Goal: Entertainment & Leisure: Consume media (video, audio)

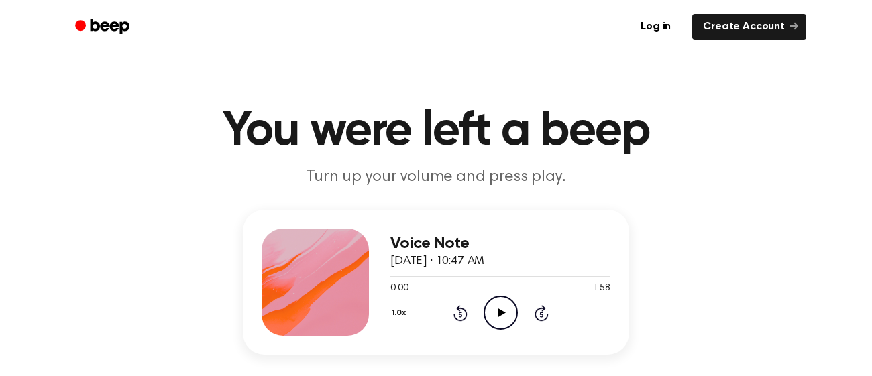
click at [503, 314] on icon at bounding box center [501, 313] width 7 height 9
click at [490, 318] on icon "Pause Audio" at bounding box center [501, 313] width 34 height 34
drag, startPoint x: 425, startPoint y: 275, endPoint x: 362, endPoint y: 278, distance: 63.1
click at [362, 278] on div "Voice Note [DATE] · 10:47 AM 0:21 1:58 Your browser does not support the [objec…" at bounding box center [436, 282] width 387 height 145
click at [431, 280] on div at bounding box center [501, 276] width 220 height 11
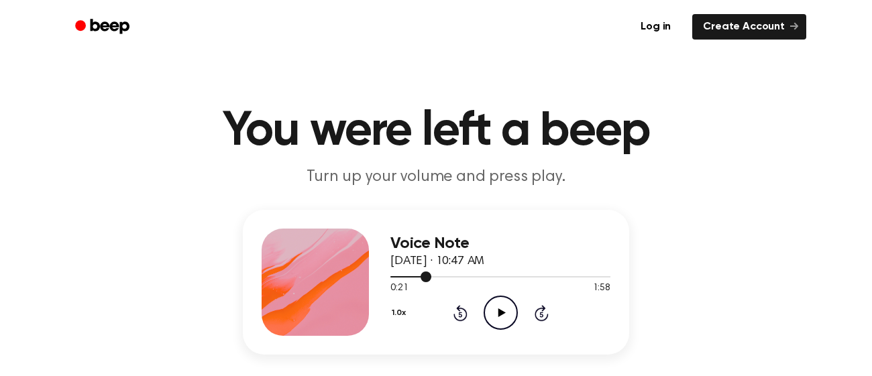
drag, startPoint x: 430, startPoint y: 280, endPoint x: 399, endPoint y: 280, distance: 30.9
click at [399, 280] on div at bounding box center [501, 276] width 220 height 11
click at [488, 313] on icon "Play Audio" at bounding box center [501, 313] width 34 height 34
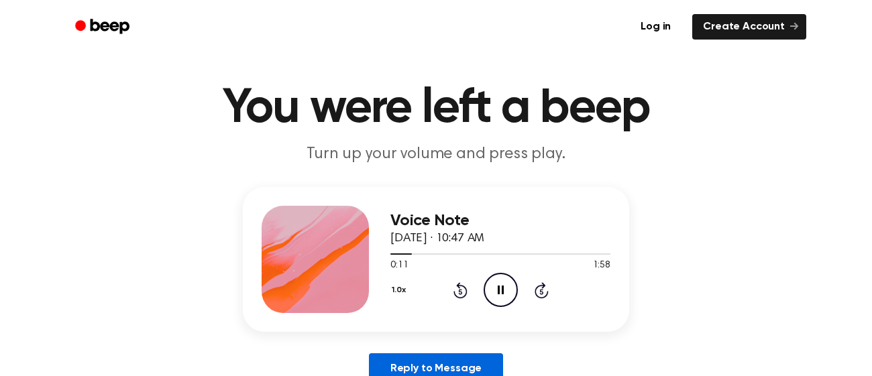
scroll to position [19, 0]
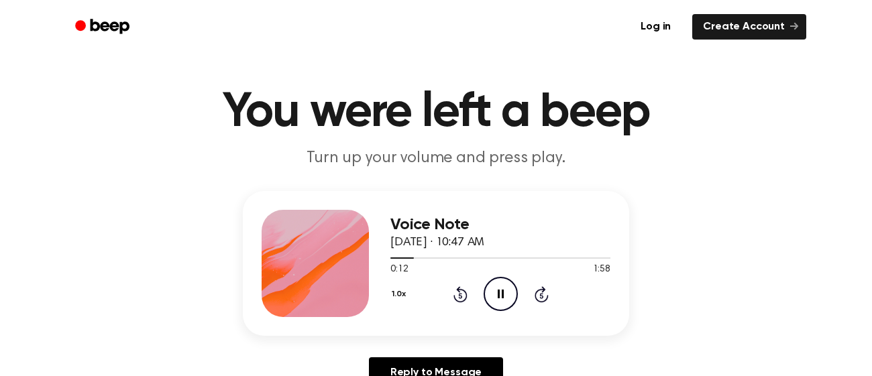
click at [501, 303] on icon "Pause Audio" at bounding box center [501, 294] width 34 height 34
drag, startPoint x: 413, startPoint y: 258, endPoint x: 319, endPoint y: 264, distance: 93.4
click at [319, 264] on div "Voice Note [DATE] · 10:47 AM 0:12 1:58 Your browser does not support the [objec…" at bounding box center [436, 263] width 387 height 145
click at [413, 260] on div at bounding box center [501, 257] width 220 height 11
drag, startPoint x: 413, startPoint y: 260, endPoint x: 358, endPoint y: 258, distance: 55.1
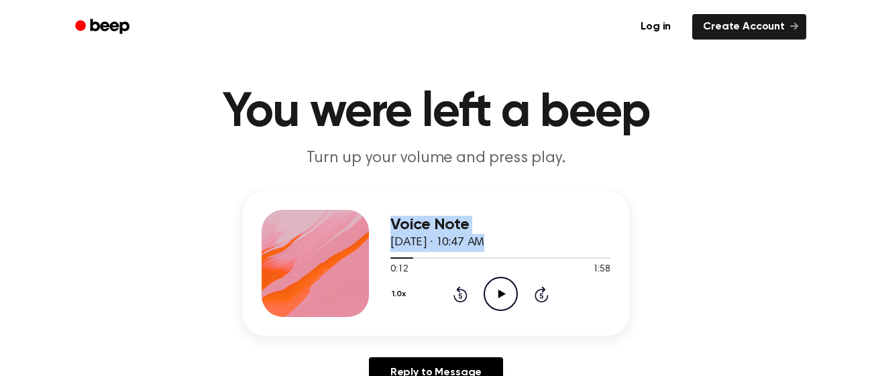
click at [358, 258] on div "Voice Note [DATE] · 10:47 AM 0:12 1:58 Your browser does not support the [objec…" at bounding box center [436, 263] width 387 height 145
click at [392, 260] on div at bounding box center [501, 257] width 220 height 11
click at [505, 295] on icon "Play Audio" at bounding box center [501, 294] width 34 height 34
click at [486, 285] on icon "Pause Audio" at bounding box center [501, 294] width 34 height 34
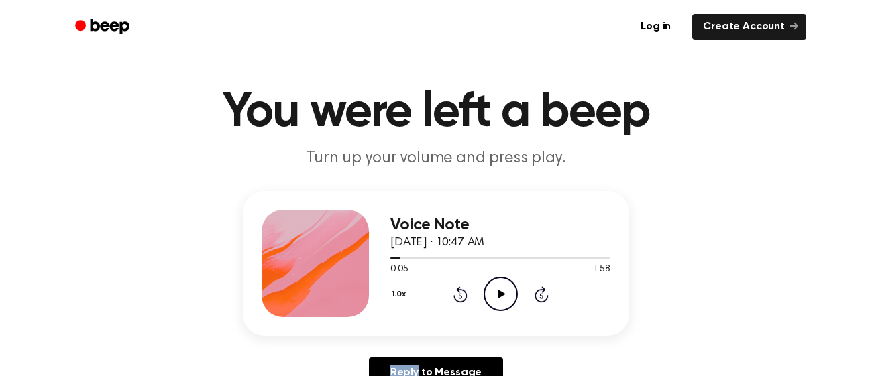
click at [486, 285] on icon "Play Audio" at bounding box center [501, 294] width 34 height 34
click at [504, 292] on icon "Play Audio" at bounding box center [501, 294] width 34 height 34
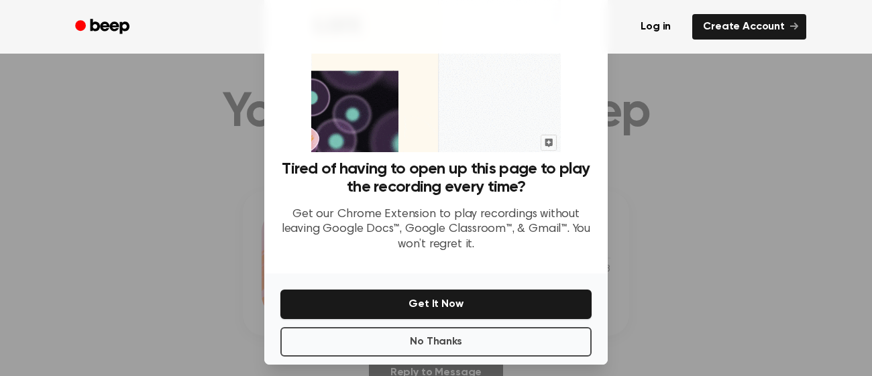
scroll to position [101, 0]
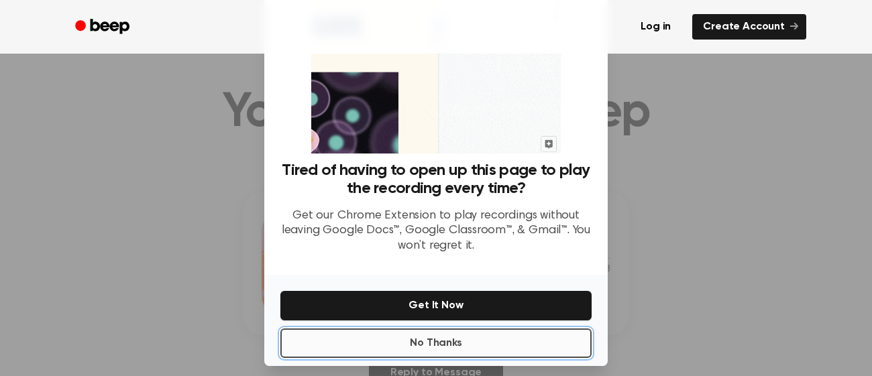
click at [482, 340] on button "No Thanks" at bounding box center [435, 344] width 311 height 30
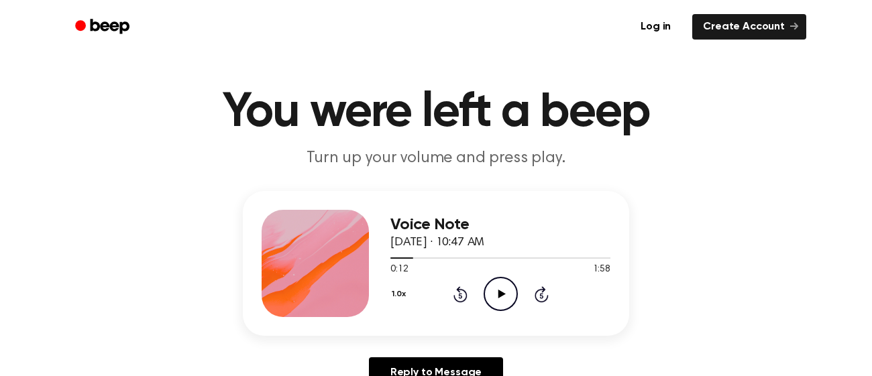
click at [494, 291] on icon "Play Audio" at bounding box center [501, 294] width 34 height 34
drag, startPoint x: 410, startPoint y: 259, endPoint x: 338, endPoint y: 270, distance: 73.4
click at [338, 270] on div "Voice Note [DATE] · 10:47 AM 0:13 1:58 Your browser does not support the [objec…" at bounding box center [436, 263] width 387 height 145
click at [397, 260] on div at bounding box center [501, 257] width 220 height 11
